Goal: Information Seeking & Learning: Understand process/instructions

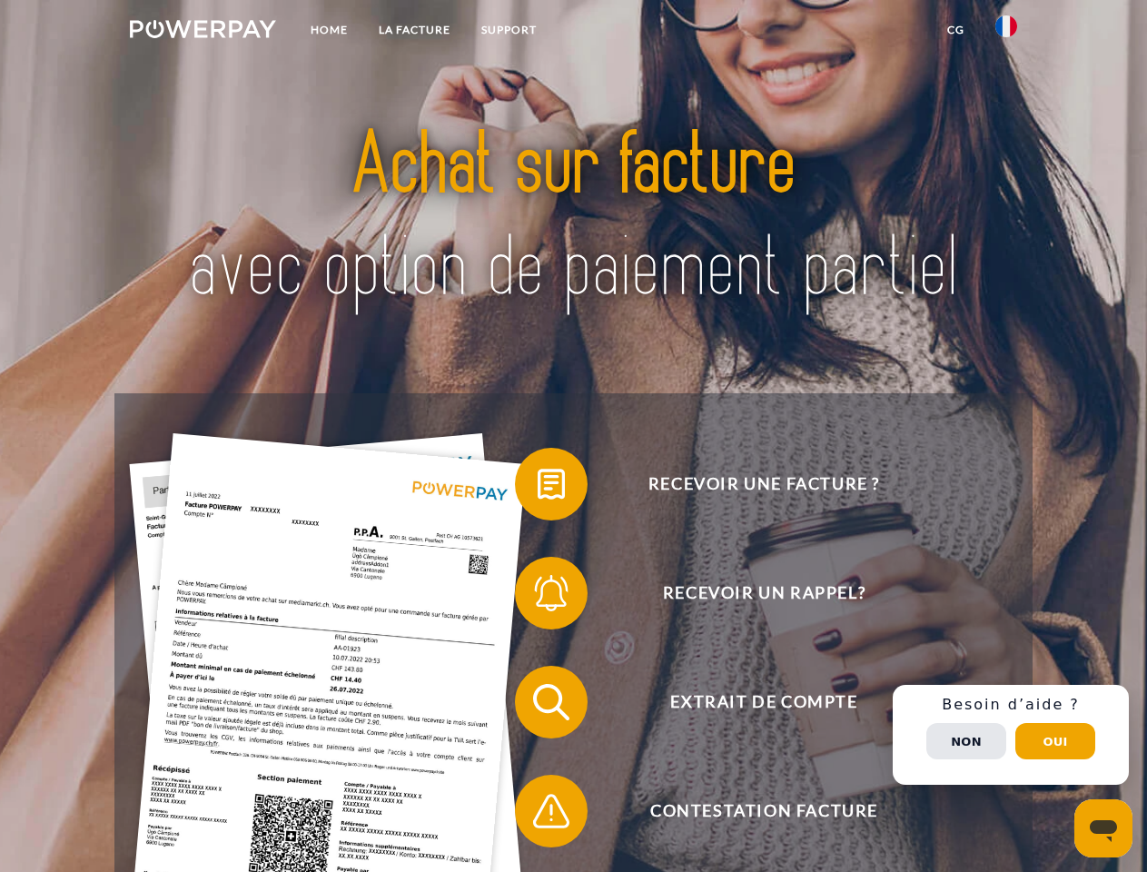
click at [203, 32] on img at bounding box center [203, 29] width 146 height 18
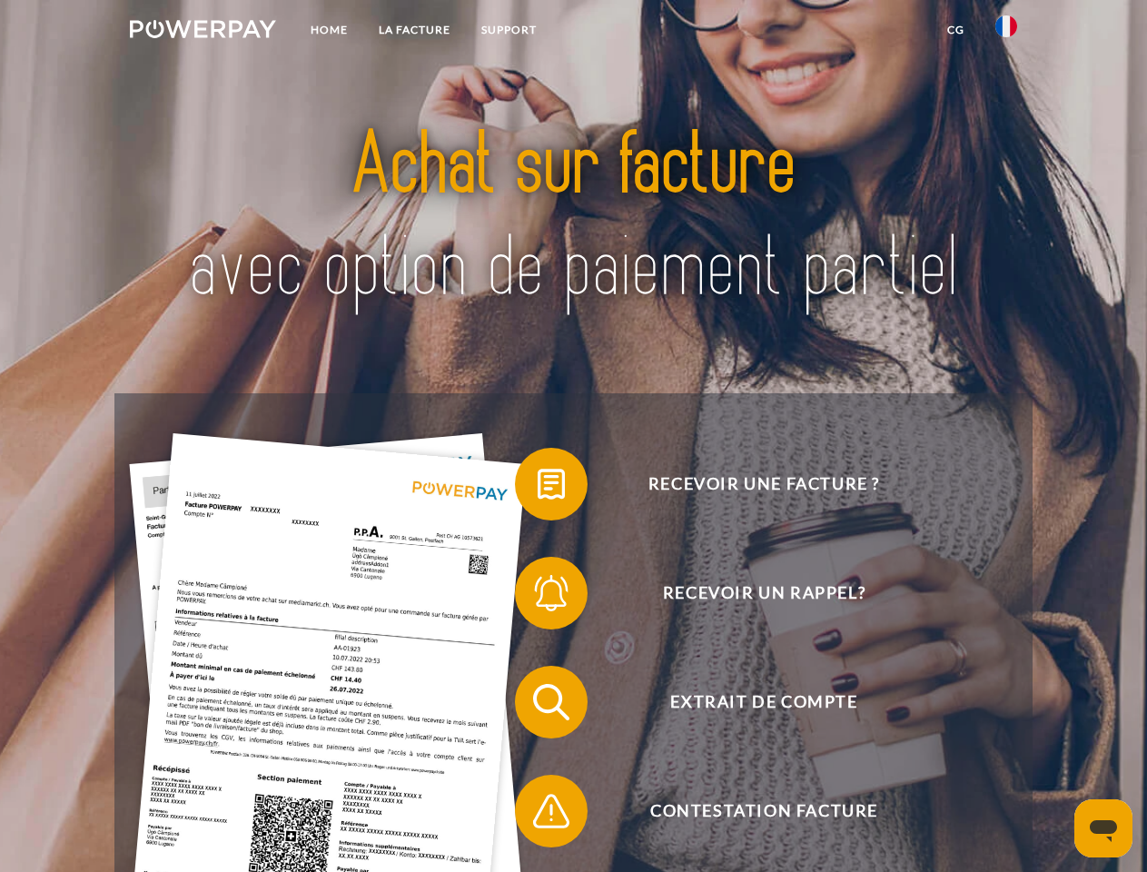
click at [1006, 32] on img at bounding box center [1006, 26] width 22 height 22
click at [955, 30] on link "CG" at bounding box center [956, 30] width 48 height 33
click at [538, 488] on span at bounding box center [524, 484] width 91 height 91
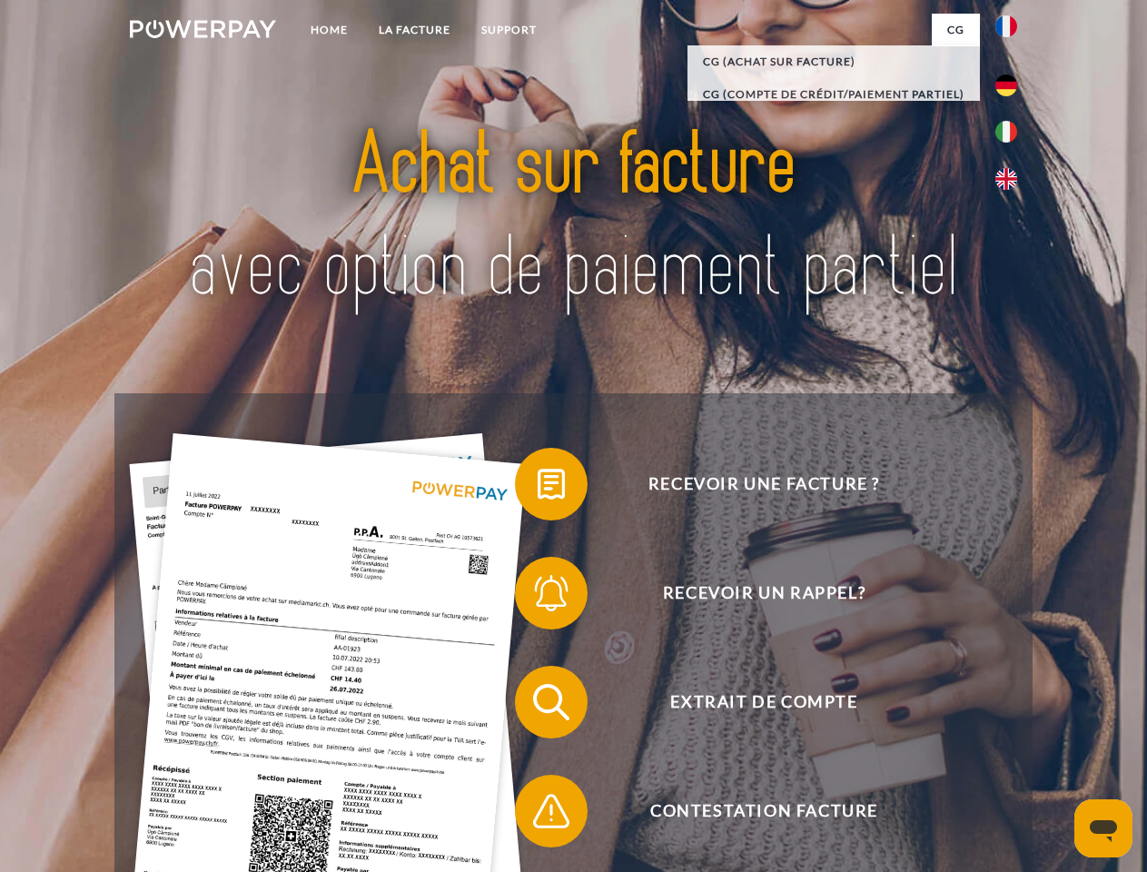
click at [538, 597] on span at bounding box center [524, 593] width 91 height 91
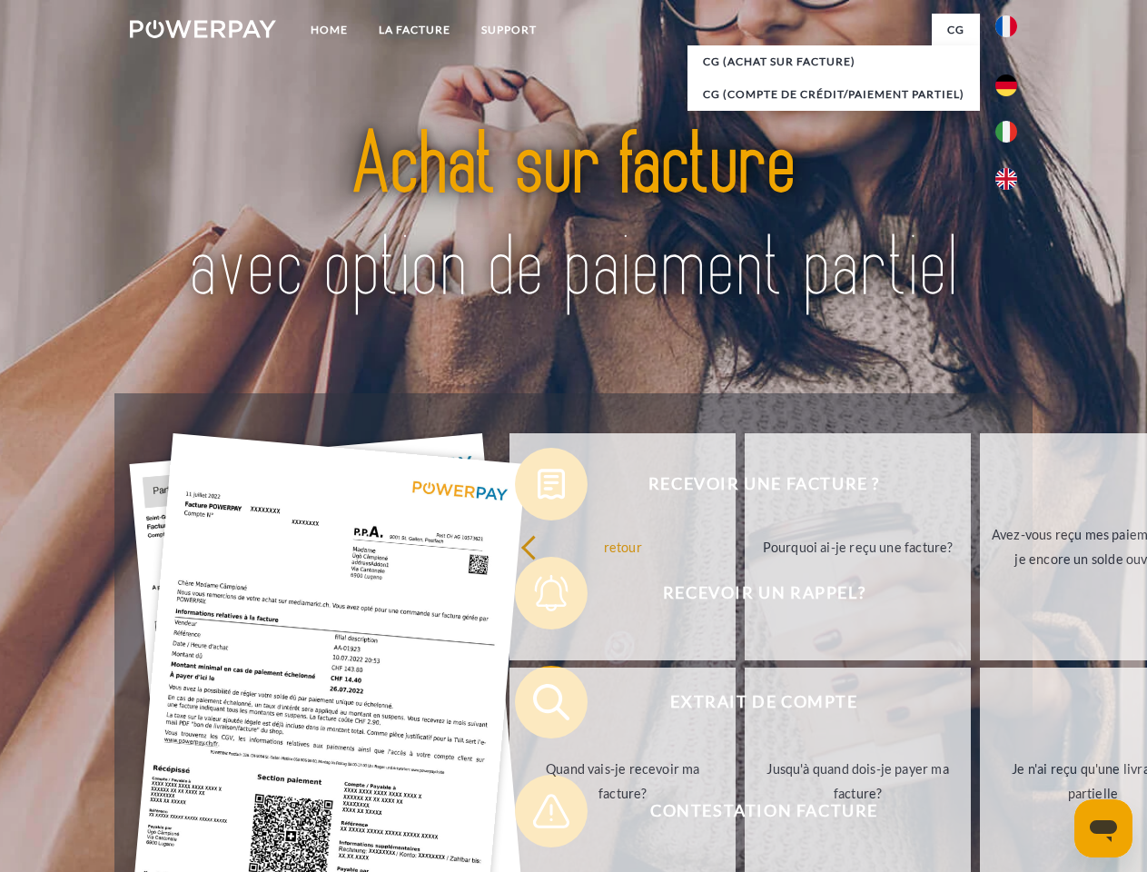
click at [745, 706] on link "Jusqu'à quand dois-je payer ma facture?" at bounding box center [858, 780] width 226 height 227
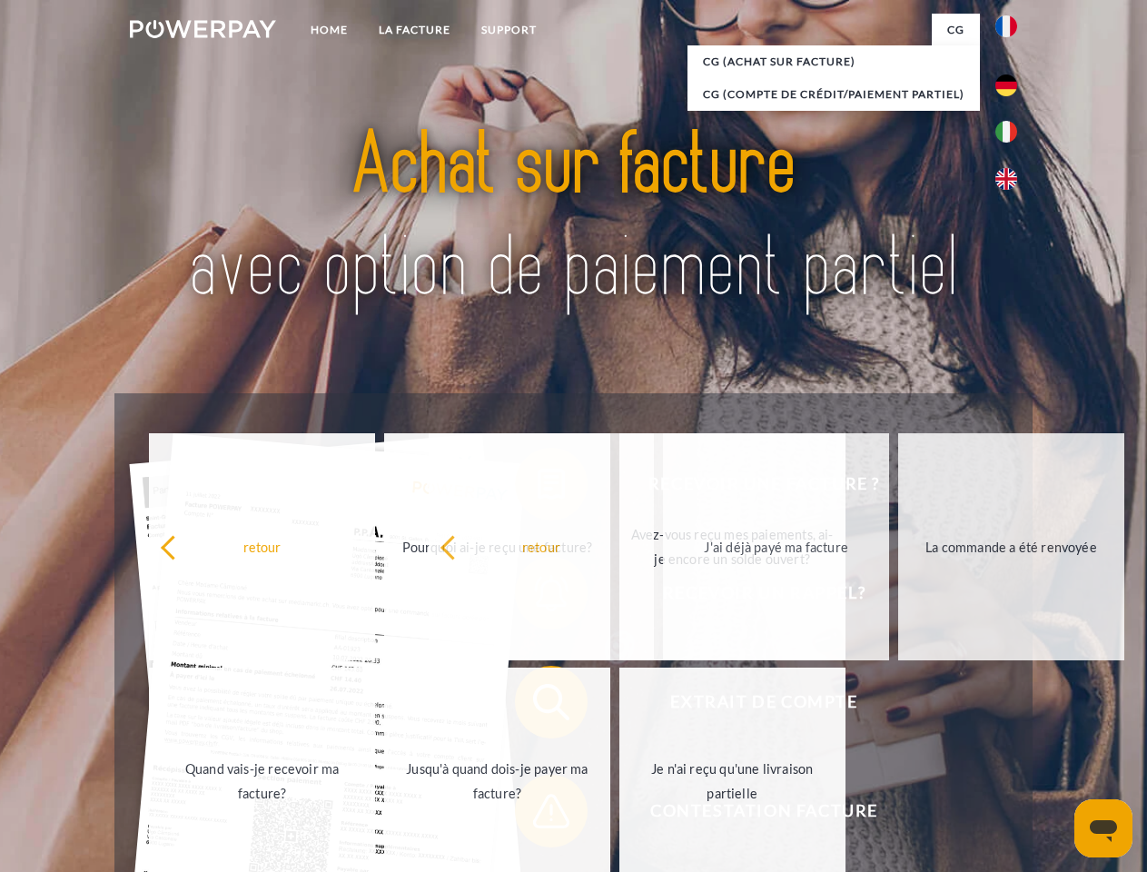
click at [538, 815] on span at bounding box center [524, 811] width 91 height 91
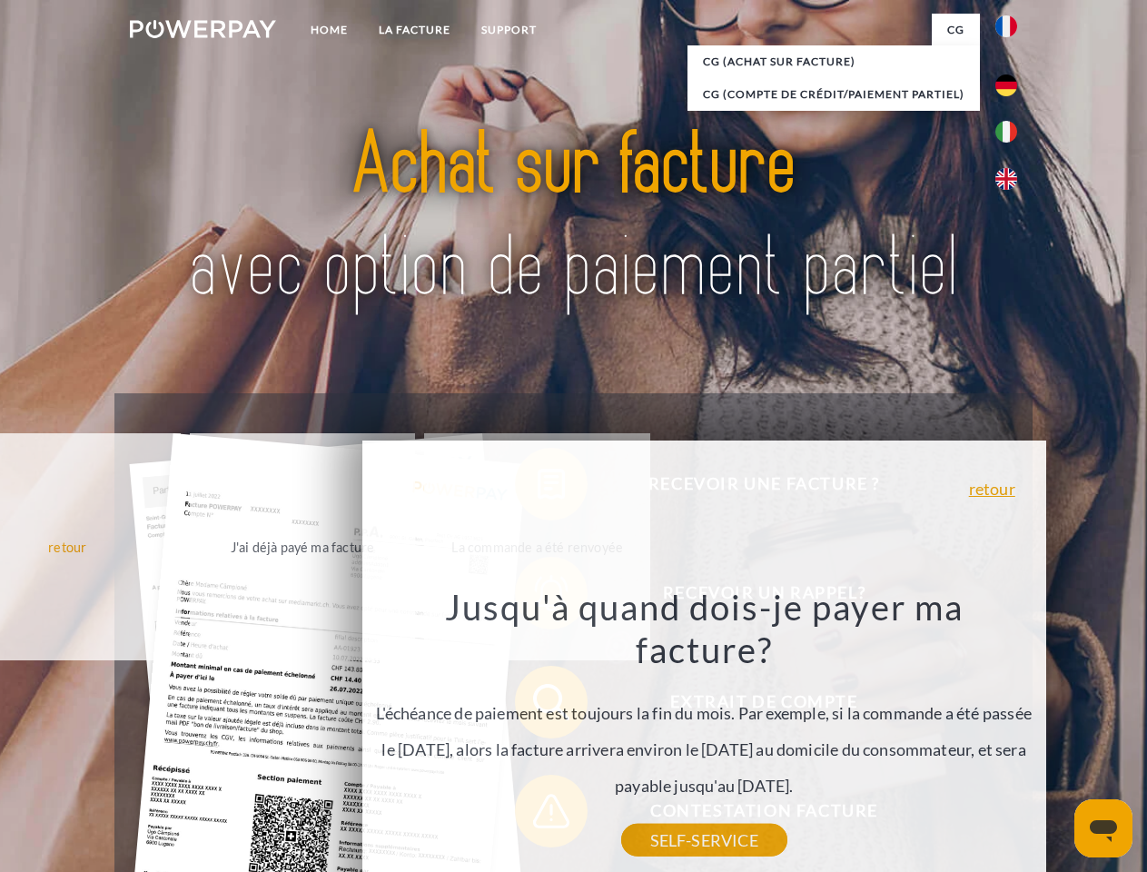
click at [1011, 735] on div "Recevoir une facture ? Recevoir un rappel? Extrait de compte retour" at bounding box center [572, 756] width 917 height 726
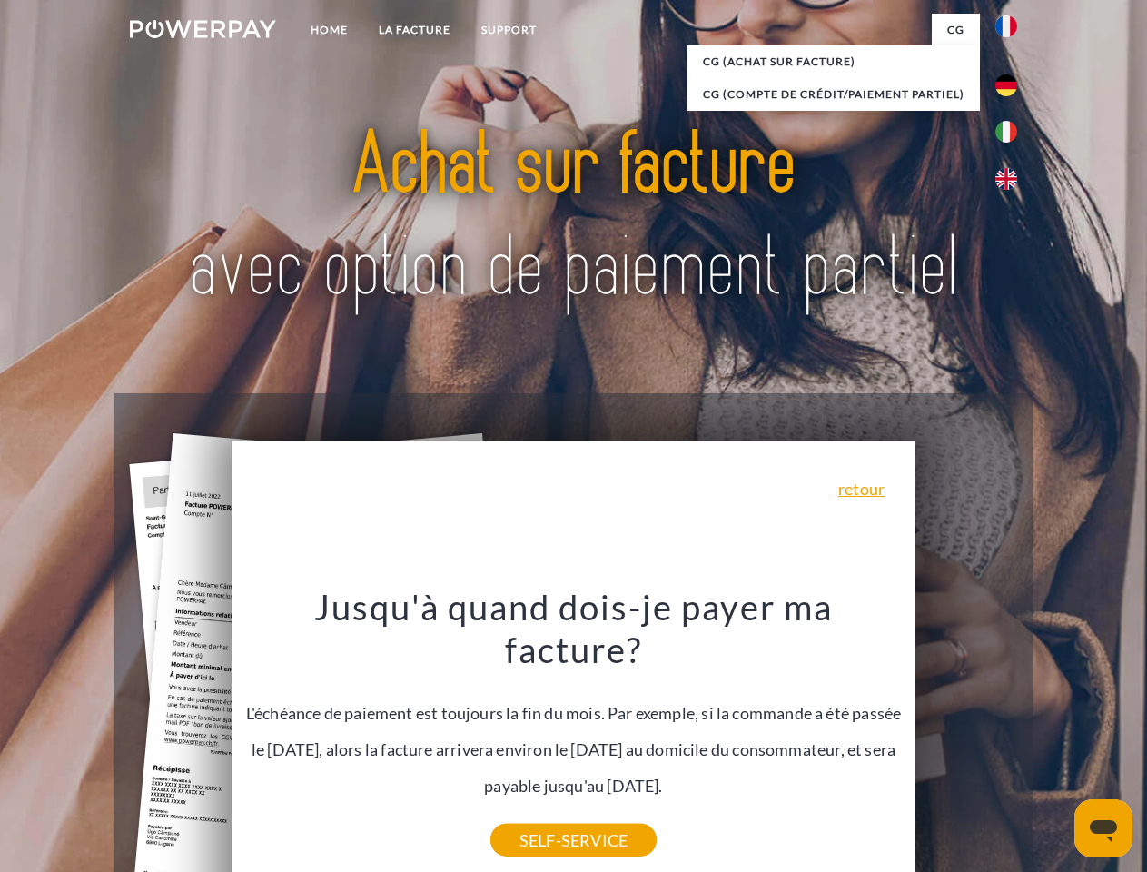
click at [966, 738] on span "Extrait de compte" at bounding box center [763, 702] width 445 height 73
click at [1055, 741] on header "Home LA FACTURE Support" at bounding box center [573, 627] width 1147 height 1254
